Goal: Information Seeking & Learning: Learn about a topic

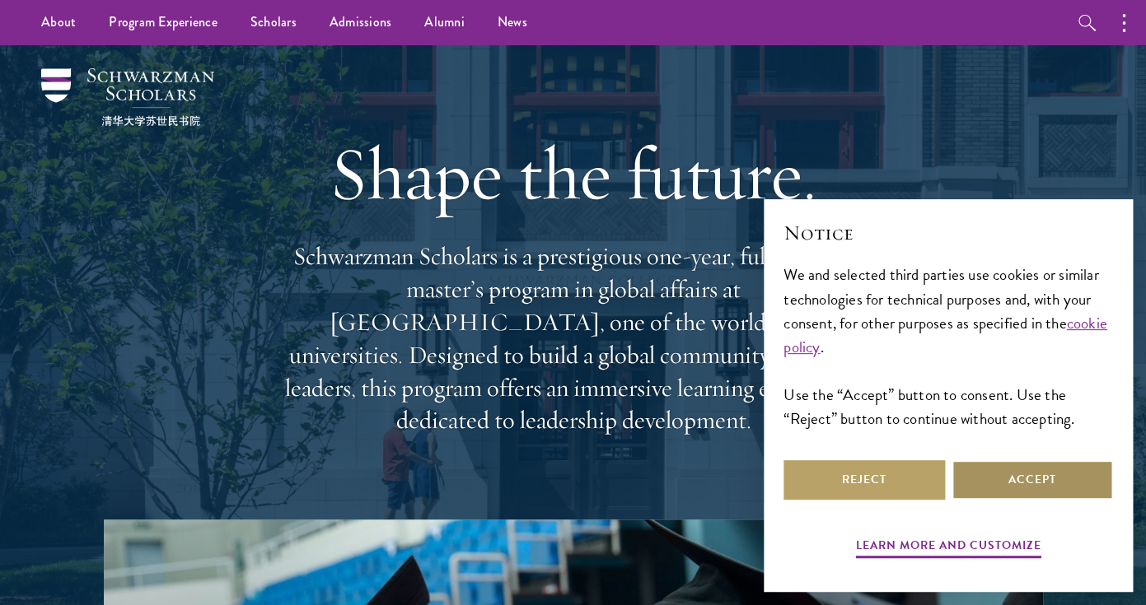
click at [1039, 488] on button "Accept" at bounding box center [1031, 480] width 161 height 40
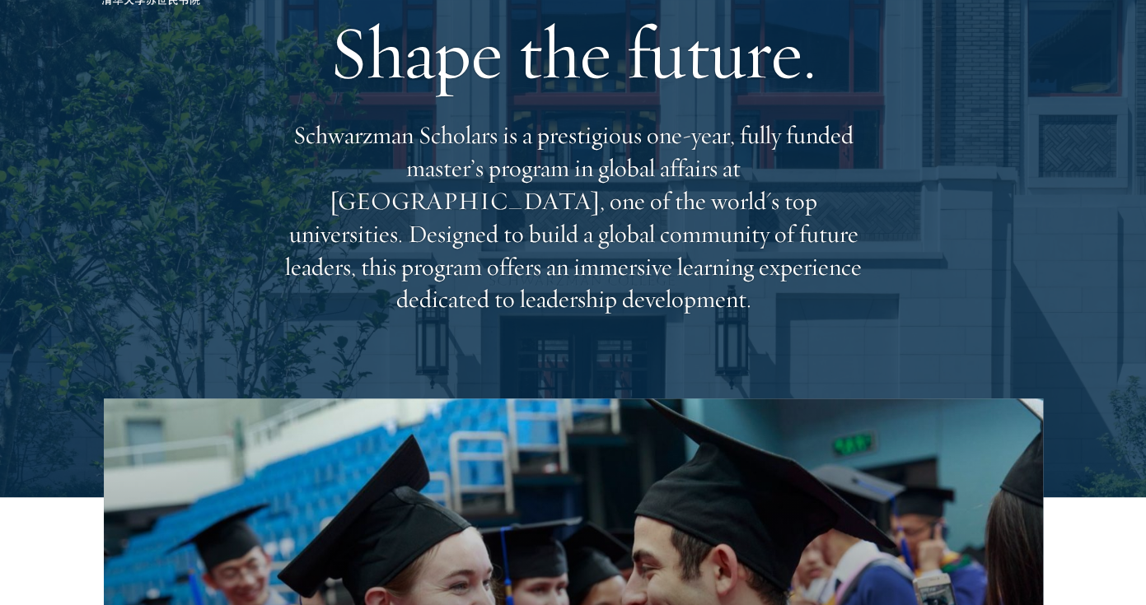
scroll to position [131, 0]
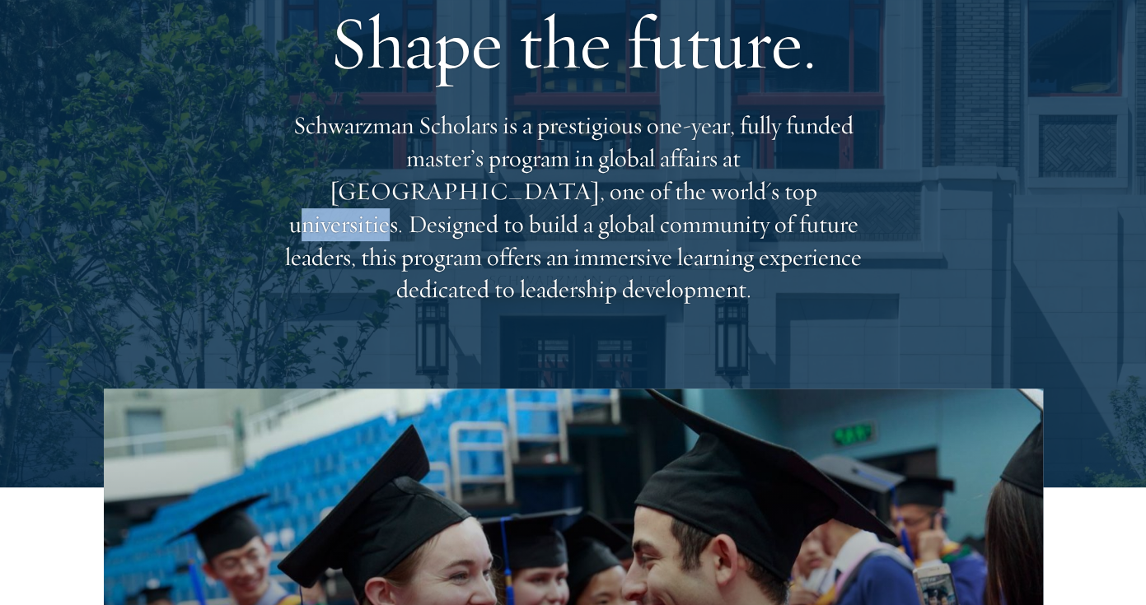
drag, startPoint x: 473, startPoint y: 187, endPoint x: 562, endPoint y: 213, distance: 92.5
click at [562, 213] on p "Schwarzman Scholars is a prestigious one-year, fully funded master’s program in…" at bounding box center [573, 208] width 593 height 197
click at [452, 351] on div "Shape the future. Schwarzman Scholars is a prestigious one-year, fully funded m…" at bounding box center [573, 151] width 593 height 474
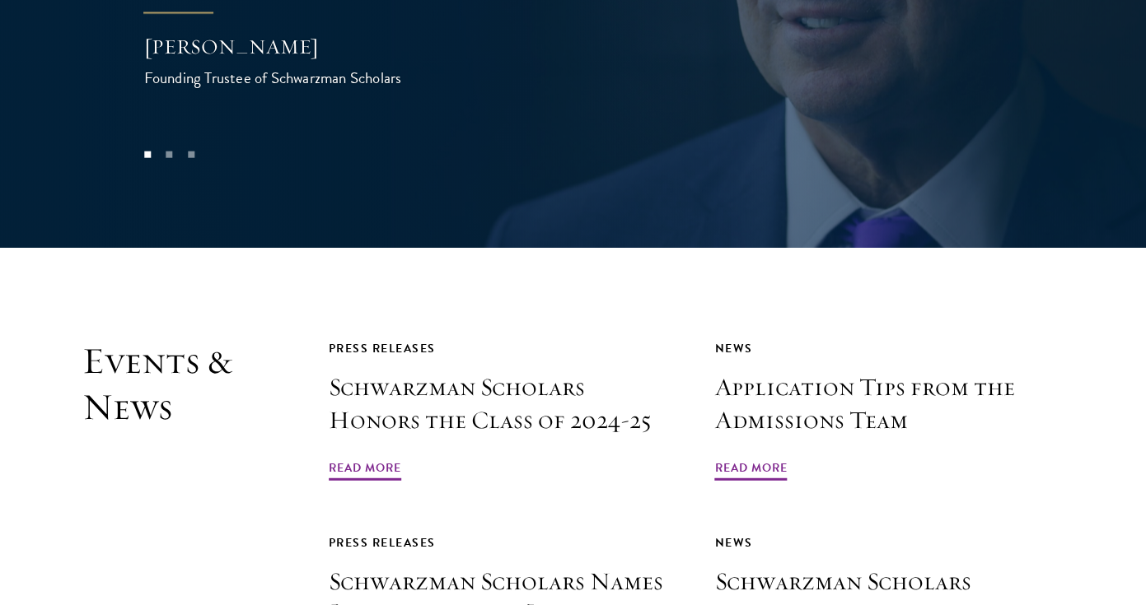
scroll to position [3721, 0]
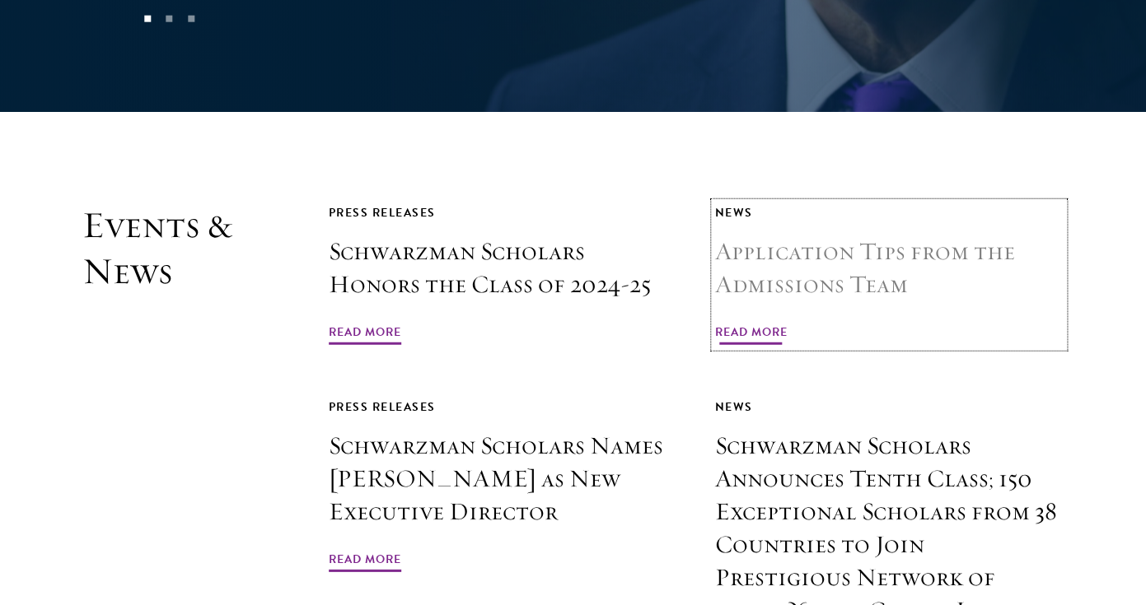
click at [734, 322] on span "Read More" at bounding box center [750, 335] width 72 height 26
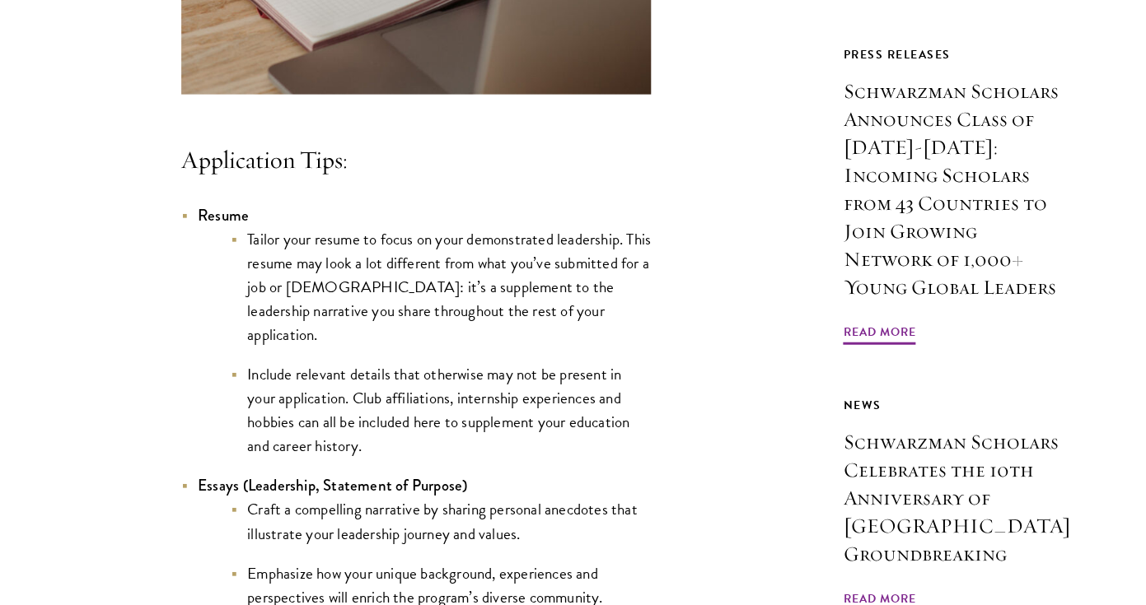
scroll to position [1371, 0]
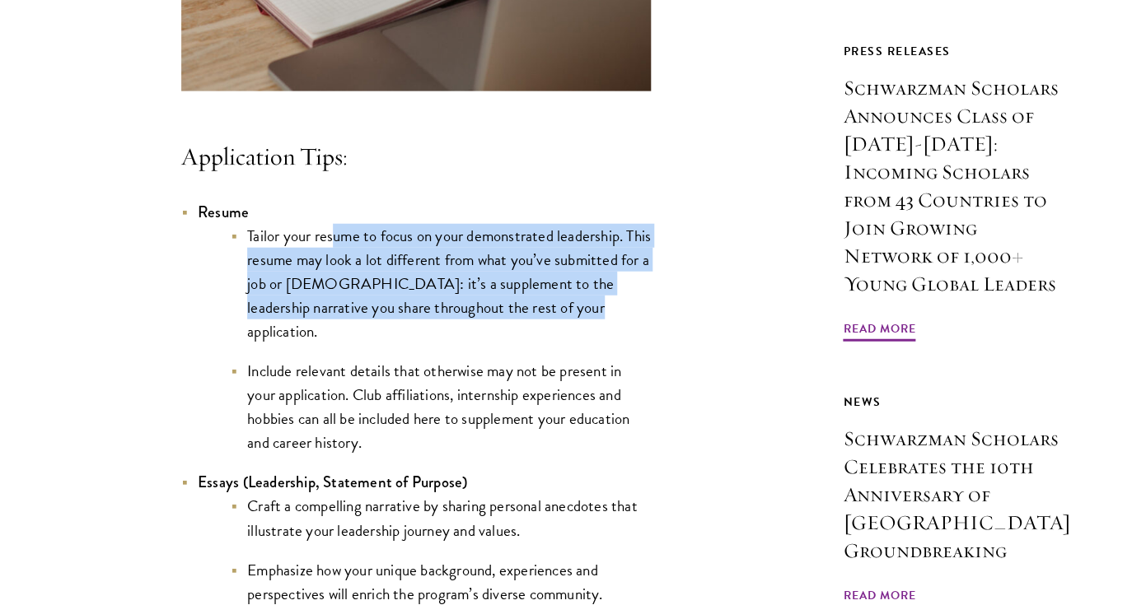
drag, startPoint x: 335, startPoint y: 265, endPoint x: 584, endPoint y: 338, distance: 259.1
click at [584, 338] on li "Tailor your resume to focus on your demonstrated leadership. This resume may lo…" at bounding box center [441, 283] width 420 height 119
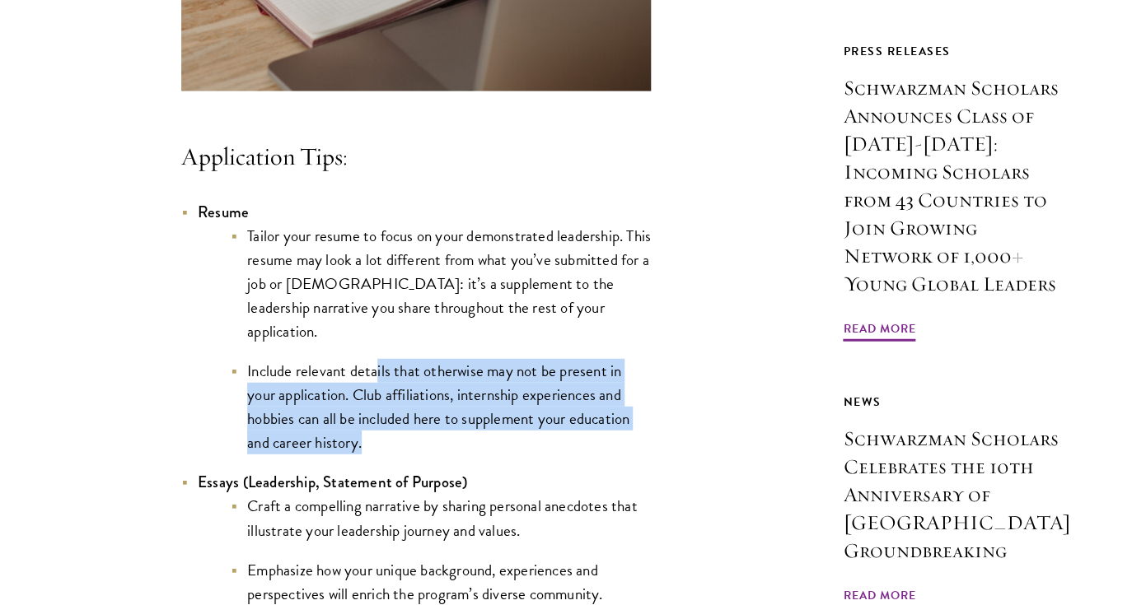
drag, startPoint x: 377, startPoint y: 376, endPoint x: 431, endPoint y: 441, distance: 83.6
click at [431, 441] on li "Include relevant details that otherwise may not be present in your application.…" at bounding box center [441, 407] width 420 height 96
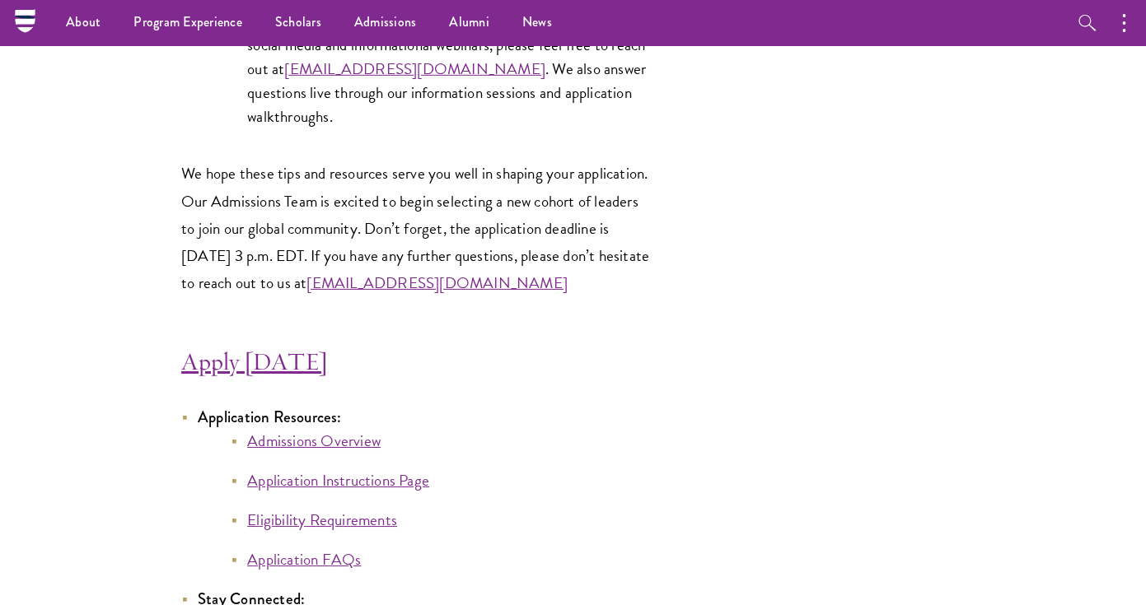
scroll to position [8740, 0]
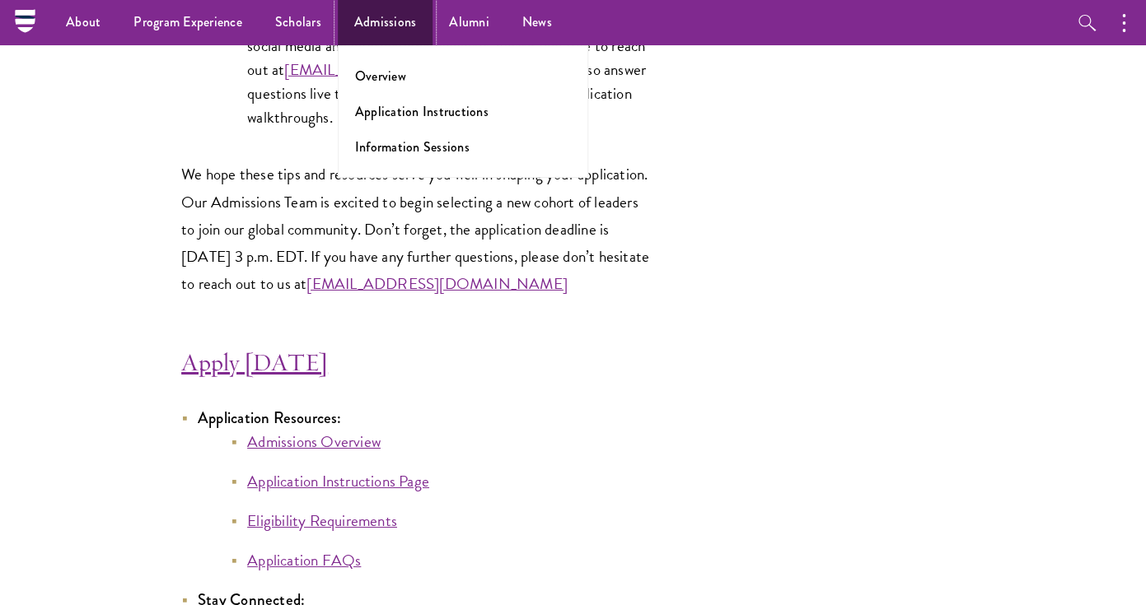
click at [367, 22] on link "Admissions" at bounding box center [386, 22] width 96 height 45
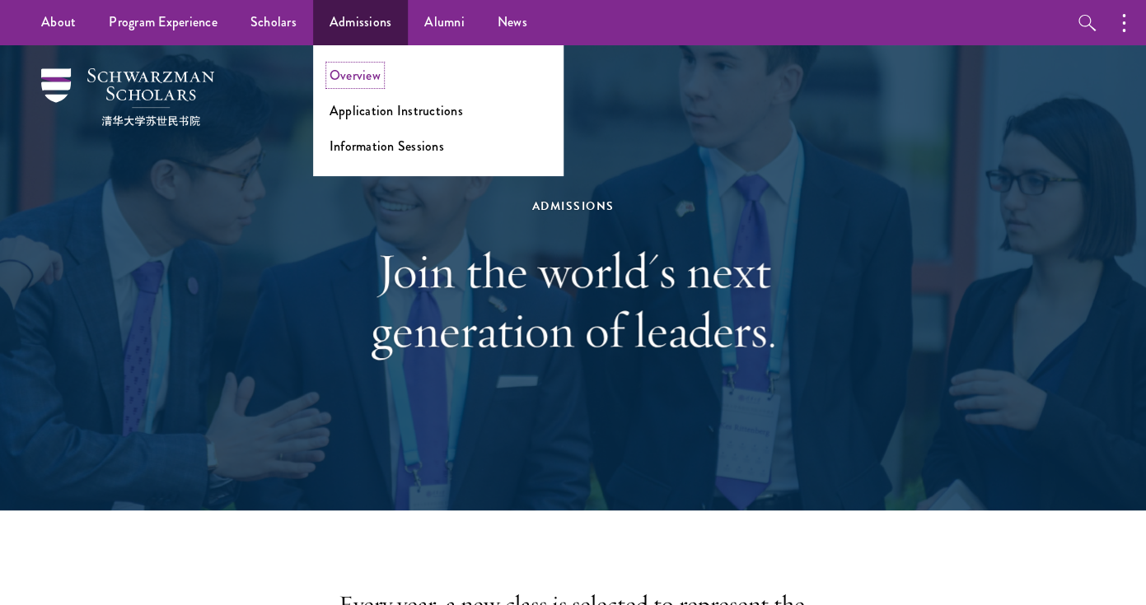
click at [367, 67] on link "Overview" at bounding box center [354, 75] width 51 height 19
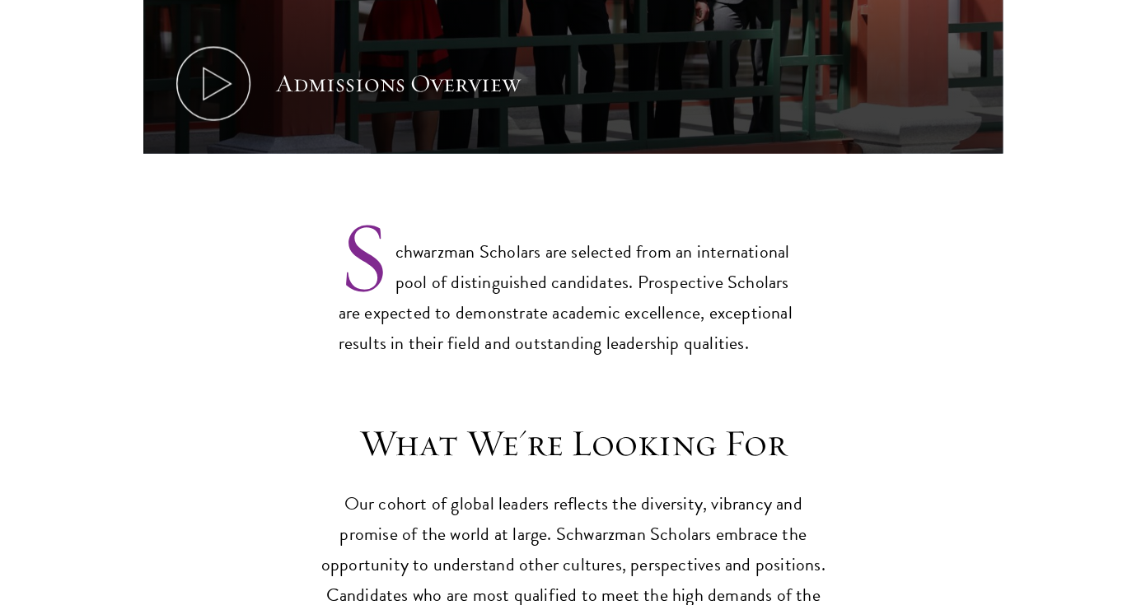
scroll to position [1188, 0]
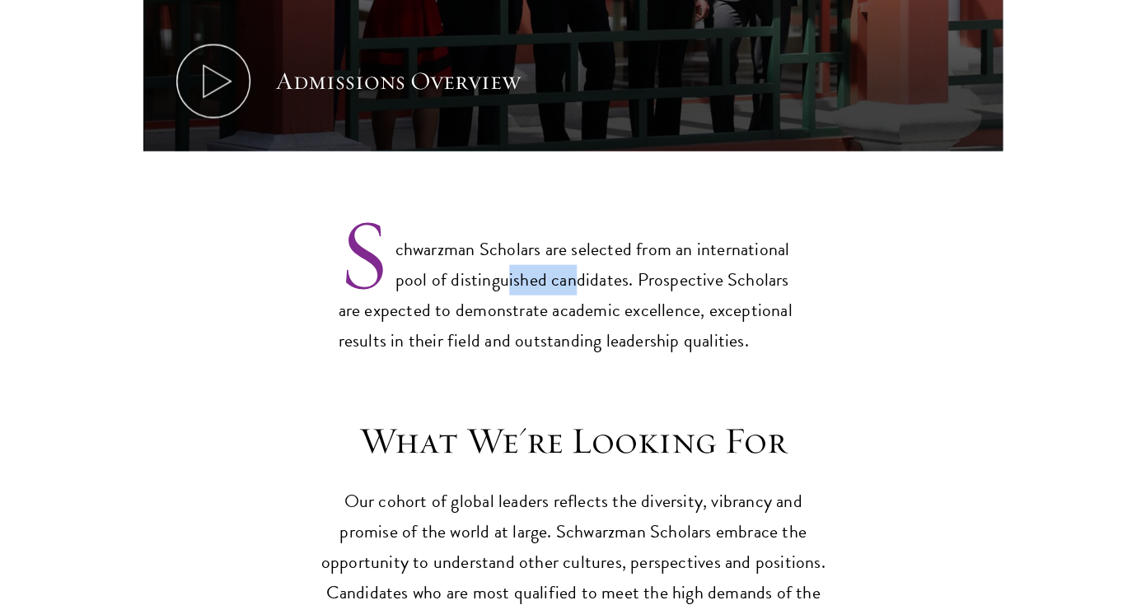
drag, startPoint x: 503, startPoint y: 246, endPoint x: 572, endPoint y: 250, distance: 69.3
click at [572, 250] on p "Schwarzman Scholars are selected from an international pool of distinguished ca…" at bounding box center [573, 282] width 469 height 149
drag, startPoint x: 502, startPoint y: 276, endPoint x: 582, endPoint y: 287, distance: 79.8
click at [580, 287] on p "Schwarzman Scholars are selected from an international pool of distinguished ca…" at bounding box center [573, 282] width 469 height 149
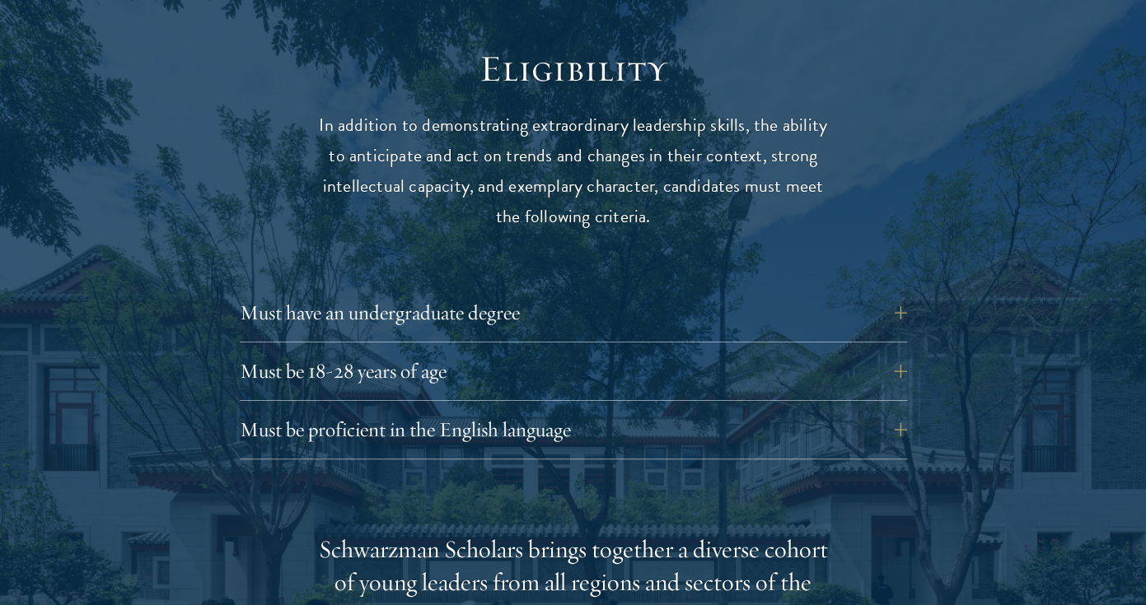
scroll to position [2142, 0]
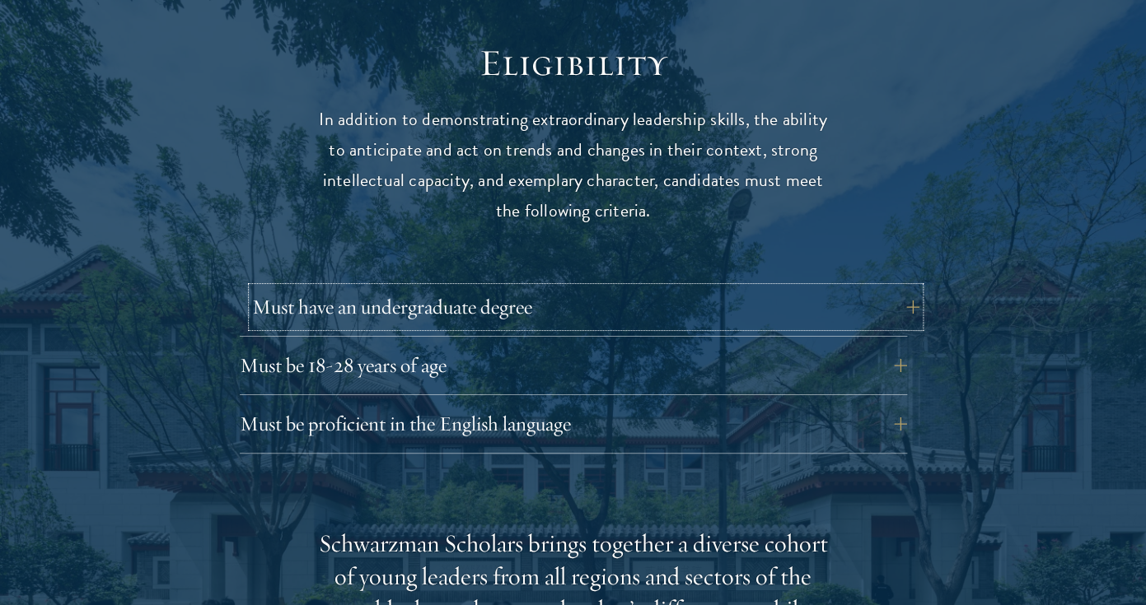
click at [476, 287] on button "Must have an undergraduate degree" at bounding box center [585, 307] width 667 height 40
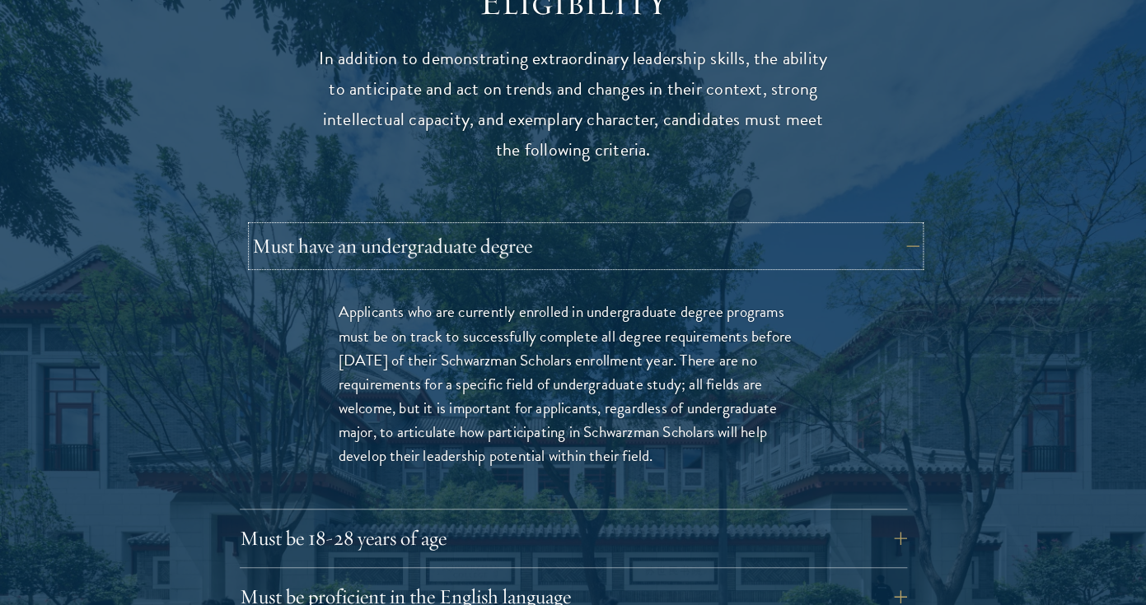
scroll to position [2223, 0]
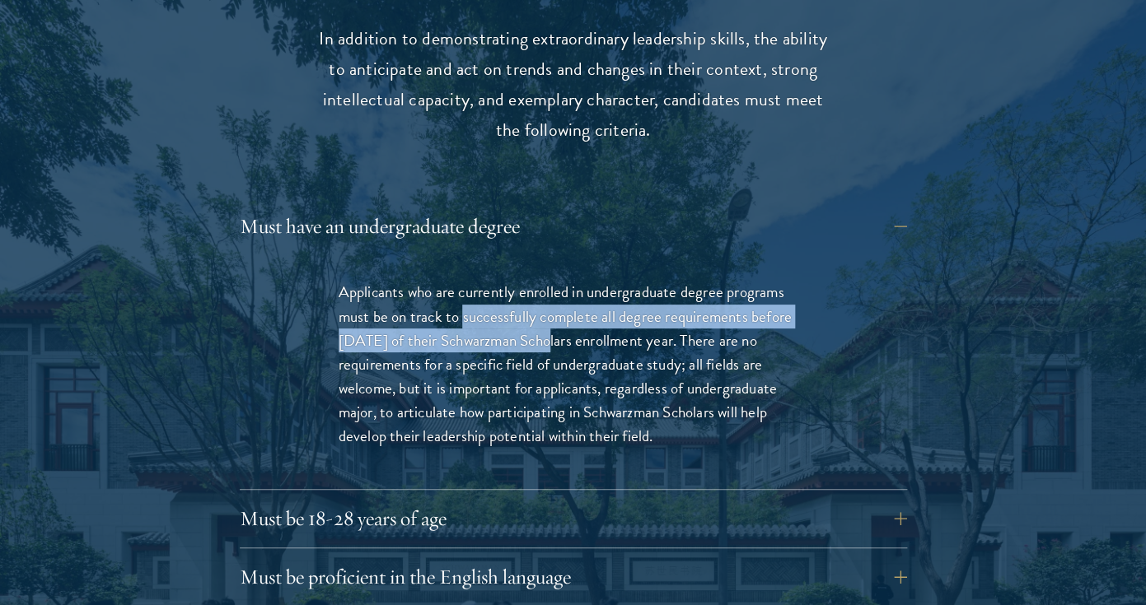
drag, startPoint x: 465, startPoint y: 273, endPoint x: 540, endPoint y: 311, distance: 84.0
click at [540, 311] on p "Applicants who are currently enrolled in undergraduate degree programs must be …" at bounding box center [573, 363] width 469 height 167
click at [497, 499] on button "Must be 18-28 years of age" at bounding box center [585, 519] width 667 height 40
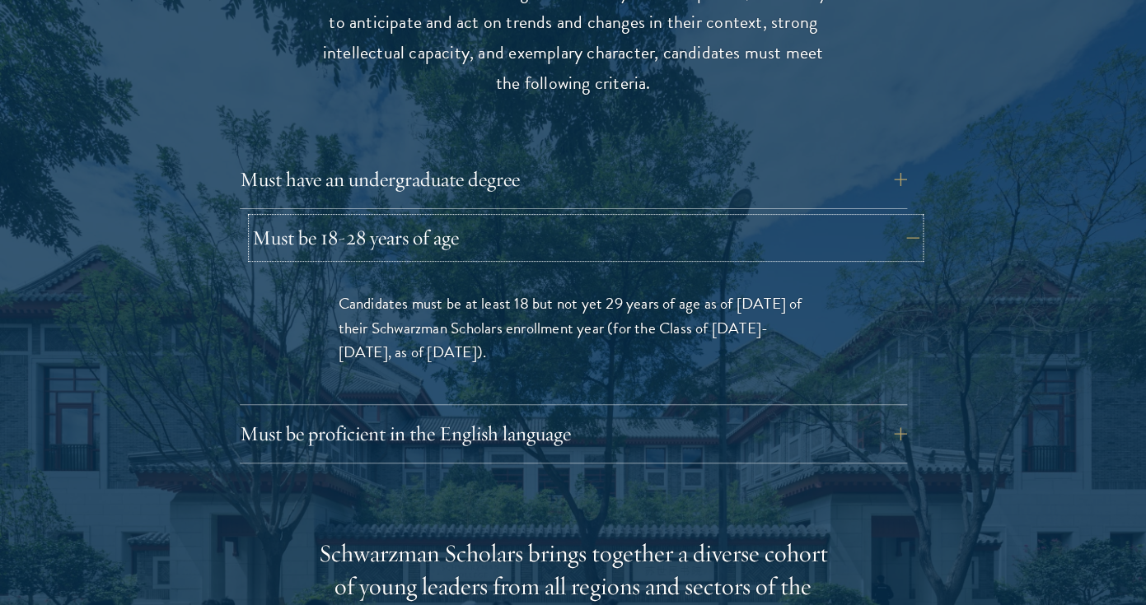
scroll to position [2271, 0]
drag, startPoint x: 451, startPoint y: 291, endPoint x: 509, endPoint y: 310, distance: 61.5
click at [509, 310] on p "Candidates must be at least 18 but not yet 29 years of age as of August 1 of th…" at bounding box center [573, 327] width 469 height 72
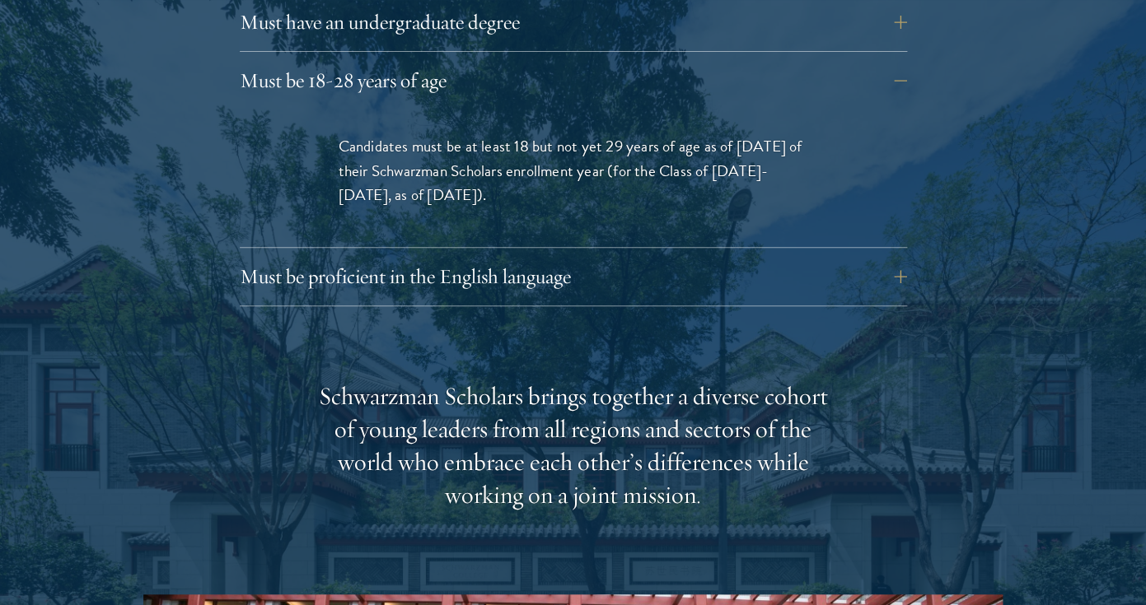
scroll to position [2429, 0]
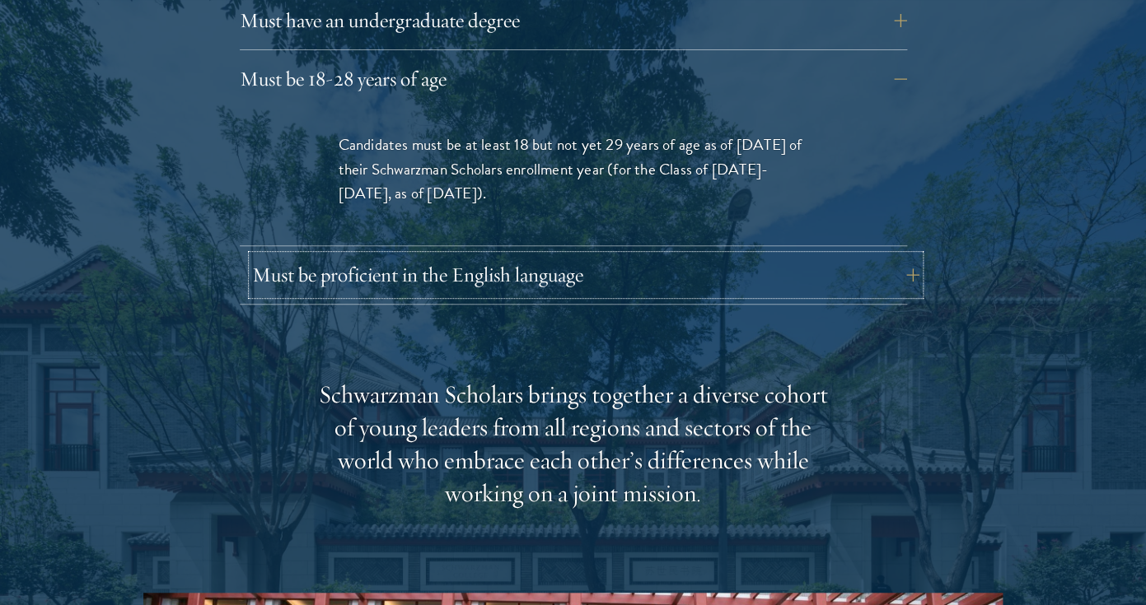
click at [521, 258] on button "Must be proficient in the English language" at bounding box center [585, 275] width 667 height 40
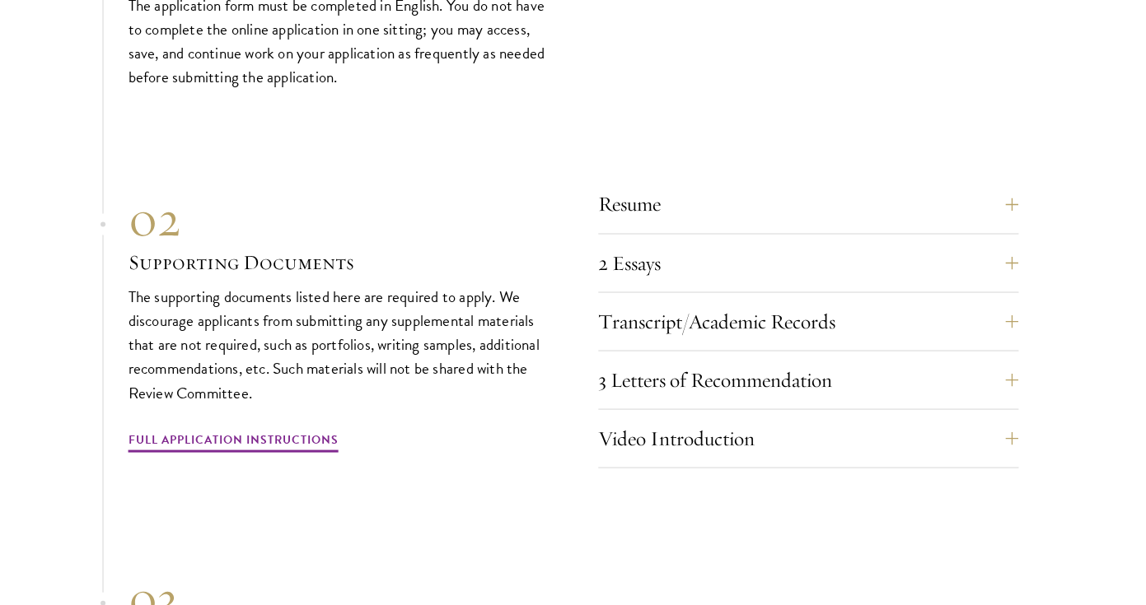
scroll to position [5561, 0]
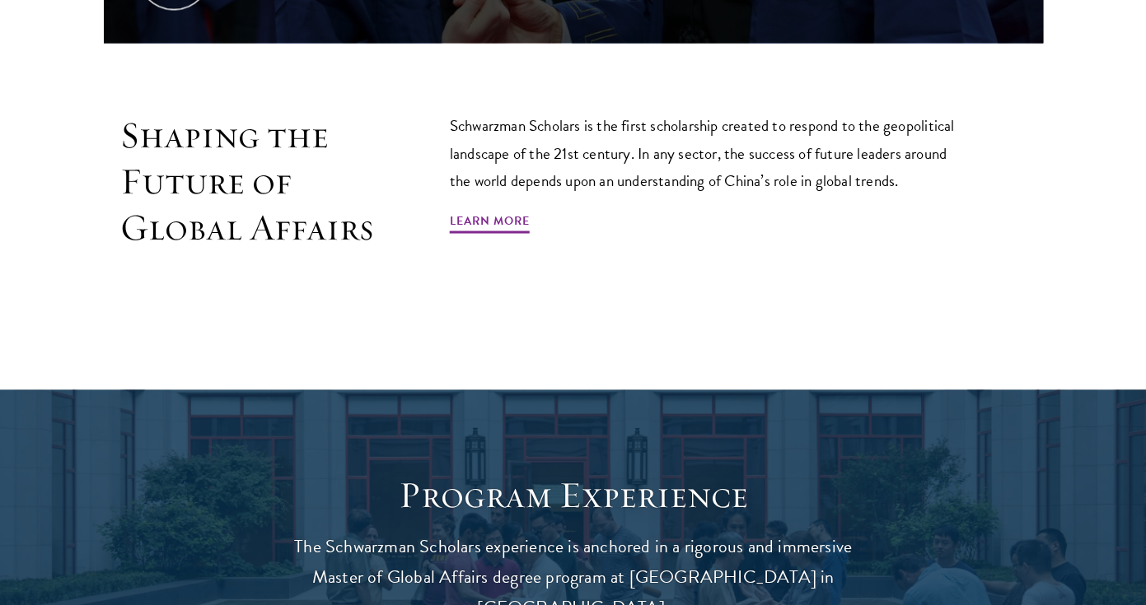
scroll to position [1012, 0]
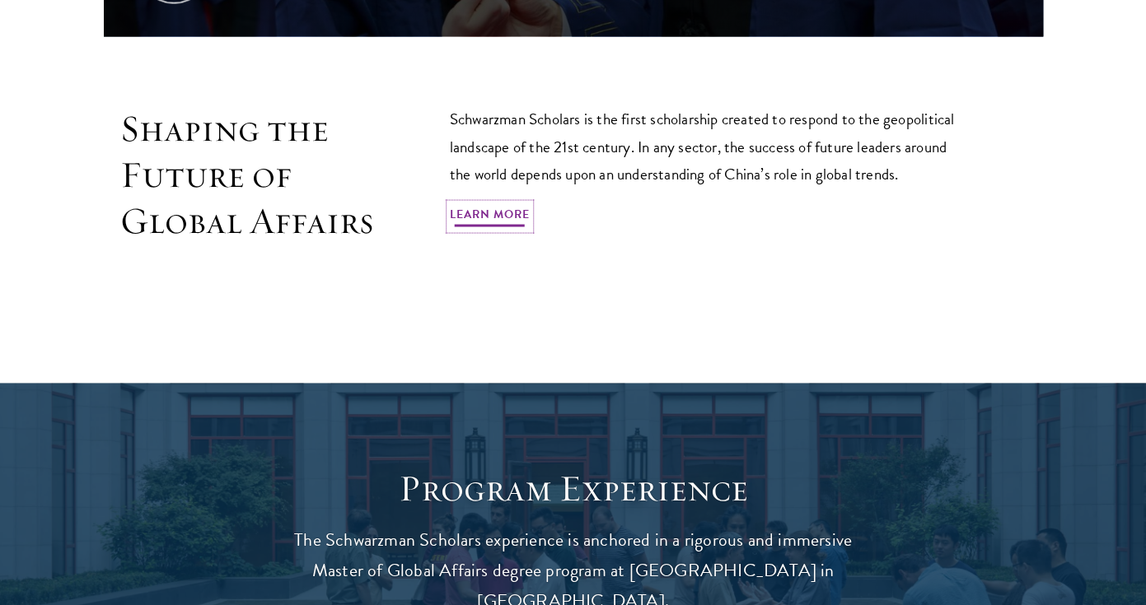
click at [485, 203] on link "Learn More" at bounding box center [490, 216] width 80 height 26
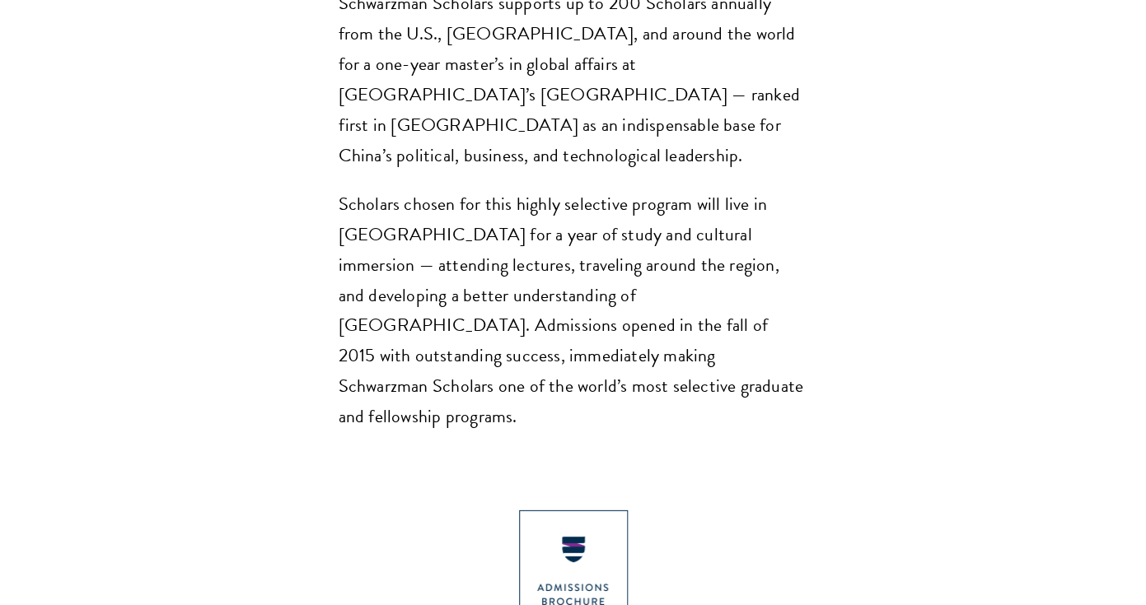
scroll to position [1418, 0]
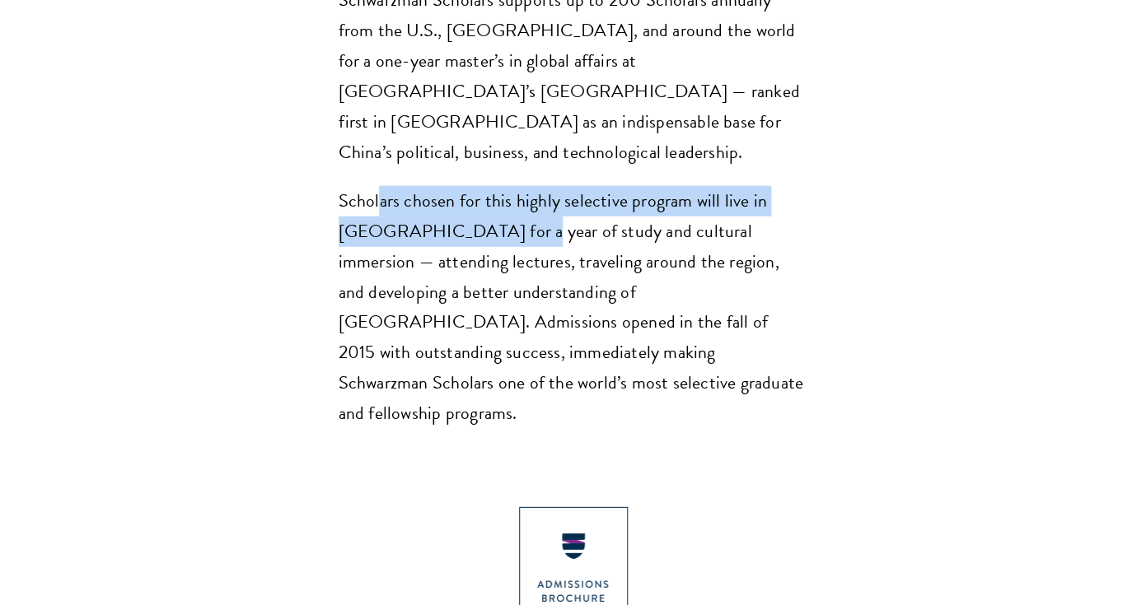
drag, startPoint x: 381, startPoint y: 135, endPoint x: 493, endPoint y: 178, distance: 119.9
click at [493, 186] on p "Scholars chosen for this highly selective program will live in Beijing for a ye…" at bounding box center [573, 308] width 469 height 244
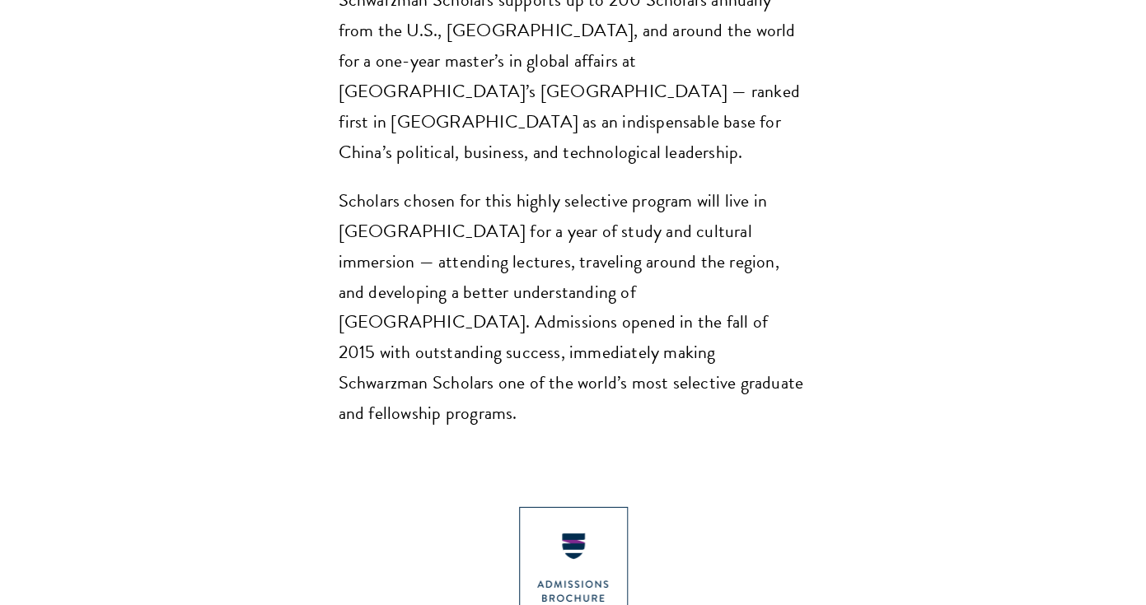
click at [410, 238] on p "Scholars chosen for this highly selective program will live in Beijing for a ye…" at bounding box center [573, 308] width 469 height 244
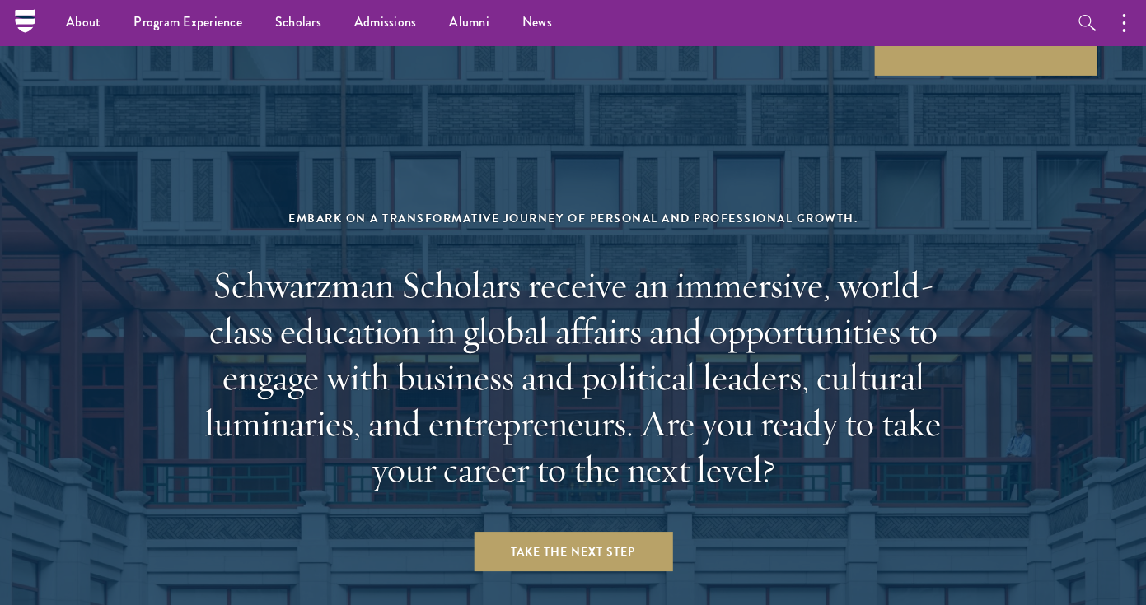
scroll to position [6580, 0]
